Goal: Transaction & Acquisition: Purchase product/service

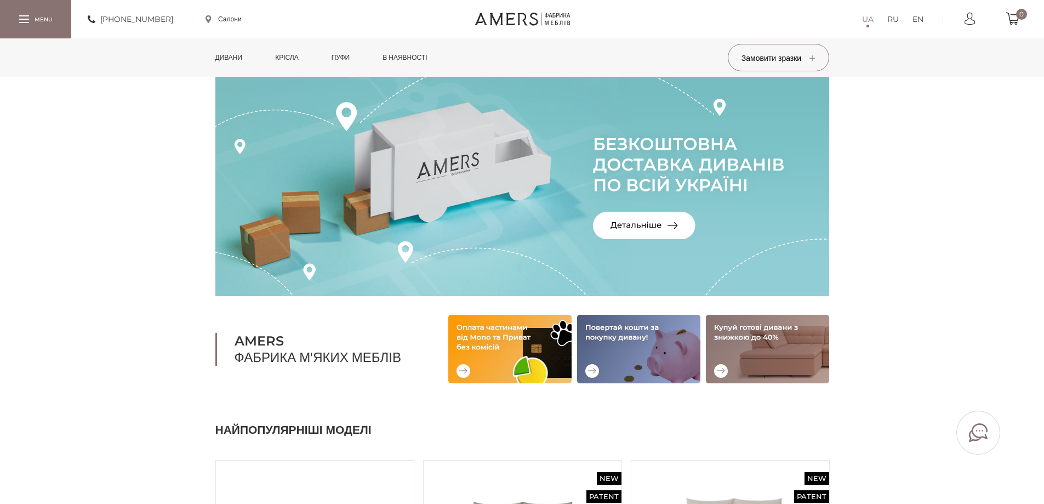
click at [243, 56] on link "Дивани" at bounding box center [229, 57] width 44 height 38
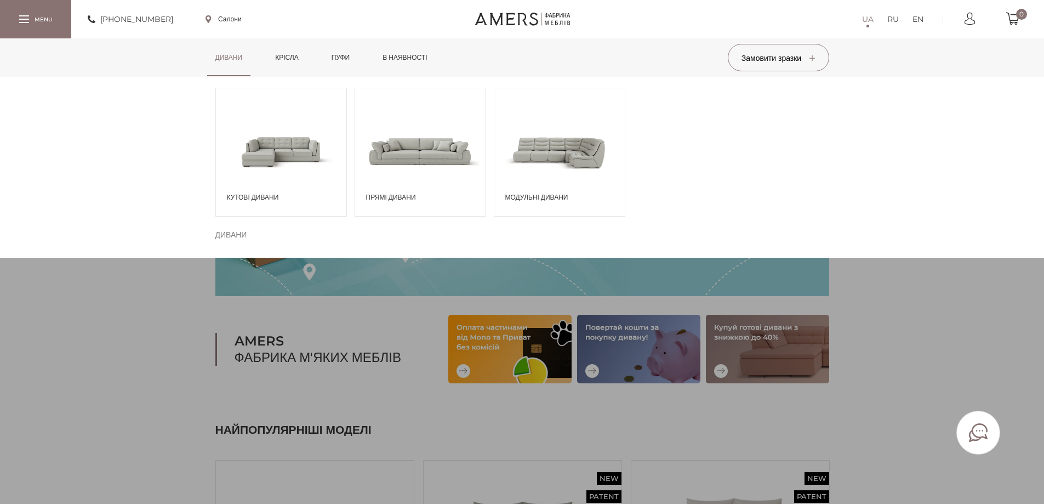
click at [277, 201] on span "Кутові дивани" at bounding box center [284, 197] width 114 height 10
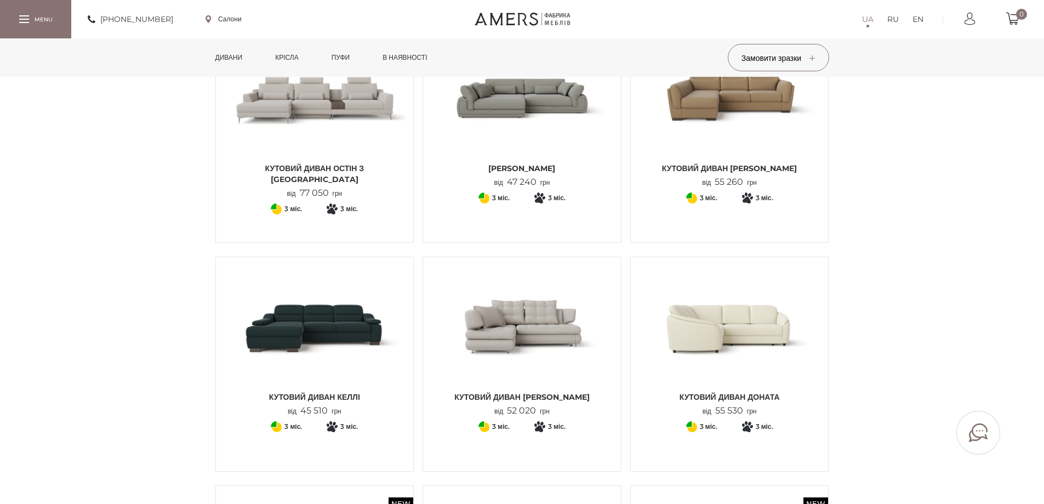
scroll to position [274, 0]
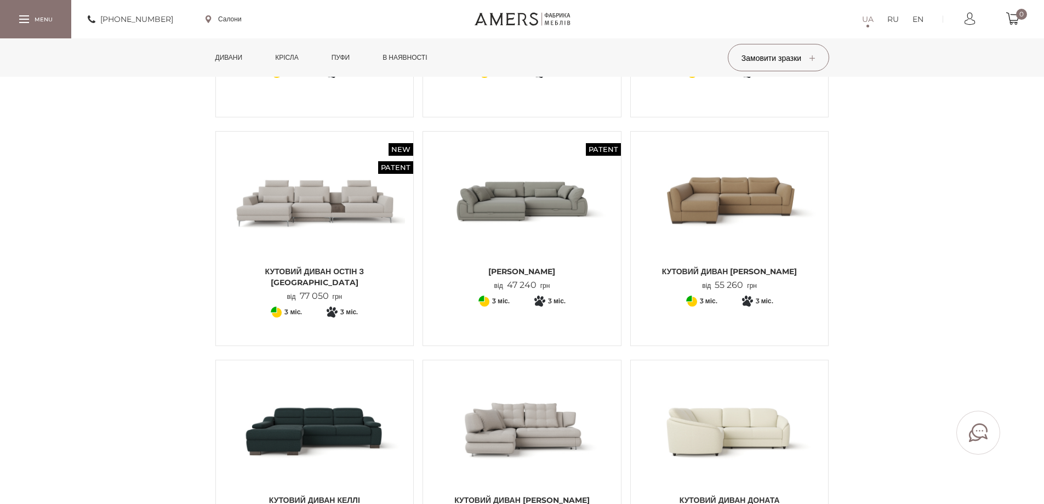
click at [332, 293] on div "New Patent Кутовий диван ОСТІН з тумбою від 77 050 грн + 76 3" at bounding box center [314, 238] width 199 height 215
click at [346, 264] on link "New Patent Кутовий диван ОСТІН з тумбою від 77 050 грн" at bounding box center [314, 221] width 181 height 162
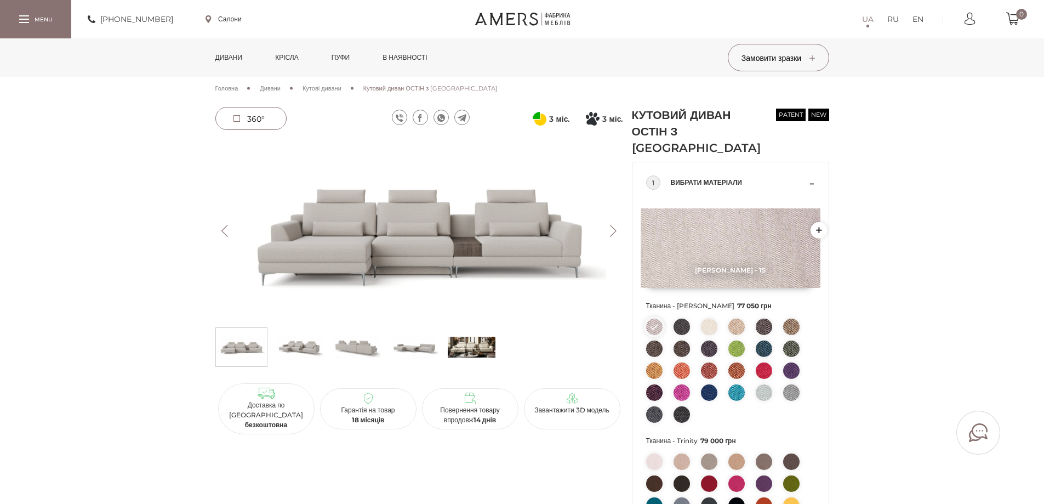
click at [477, 341] on img at bounding box center [472, 346] width 48 height 33
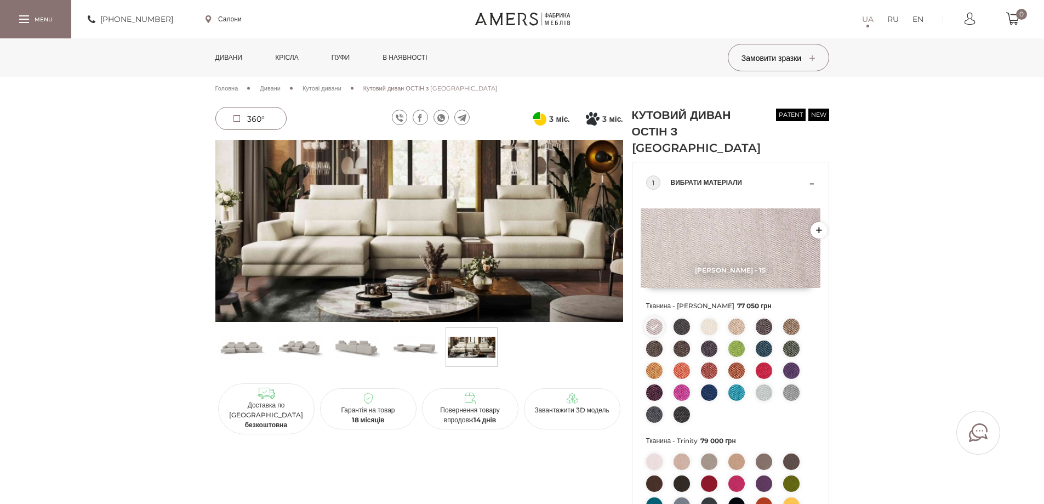
click at [483, 257] on img at bounding box center [419, 231] width 408 height 182
click at [552, 228] on img at bounding box center [419, 231] width 408 height 182
click at [237, 54] on link "Дивани" at bounding box center [229, 57] width 44 height 38
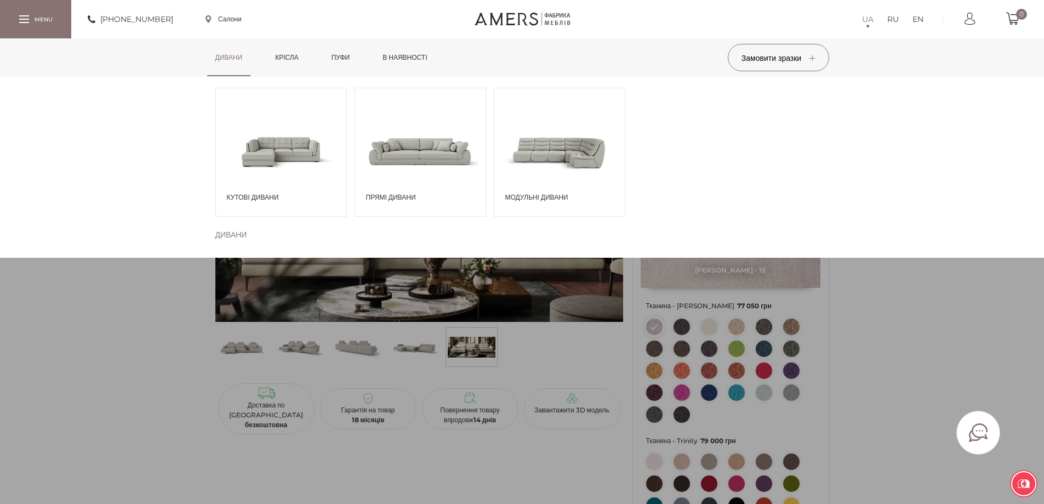
click at [375, 160] on span at bounding box center [420, 151] width 130 height 76
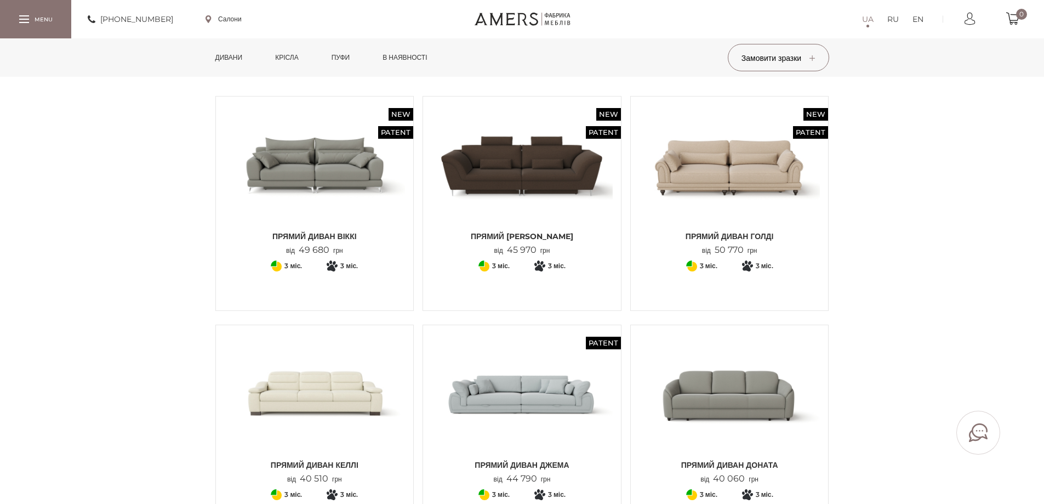
scroll to position [219, 0]
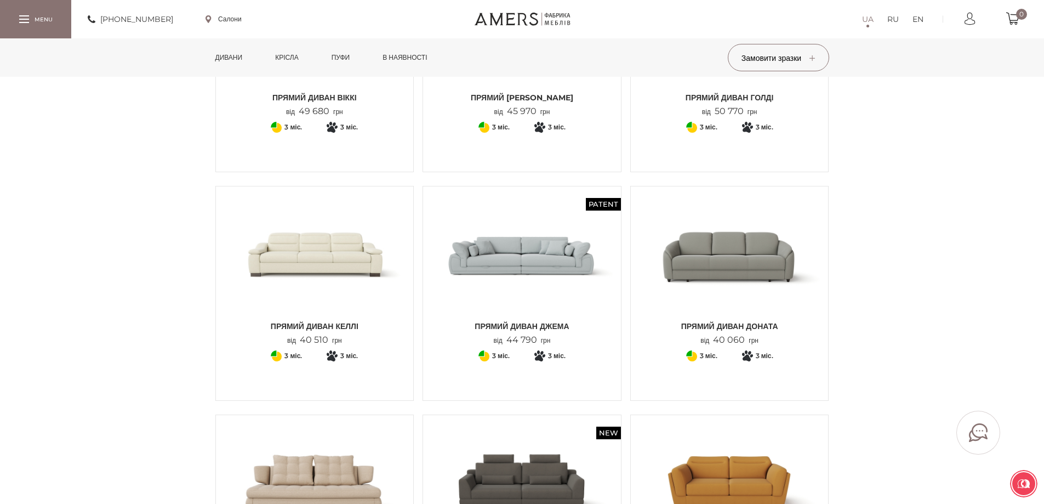
click at [534, 267] on img at bounding box center [521, 255] width 181 height 121
